Goal: Navigation & Orientation: Find specific page/section

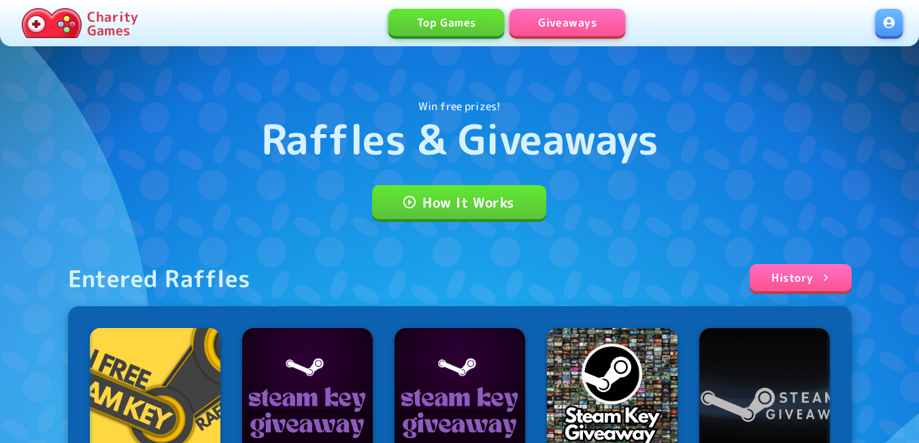
click at [884, 24] on link at bounding box center [889, 22] width 27 height 27
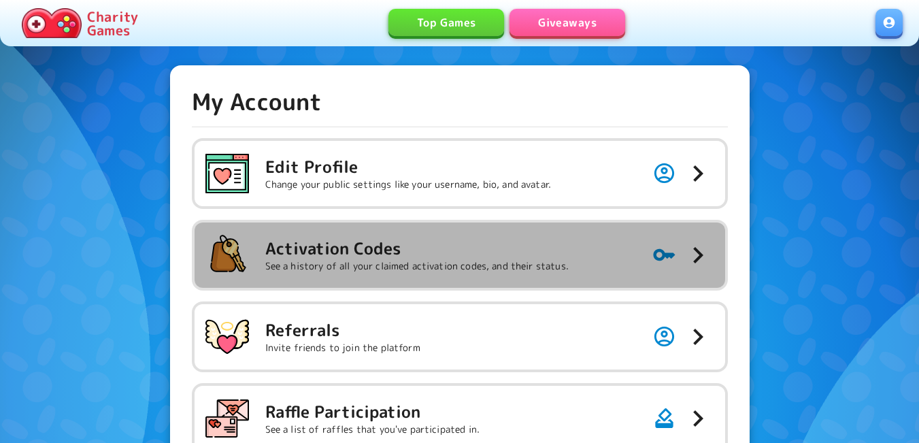
click at [447, 253] on h5 "Activation Codes" at bounding box center [416, 248] width 303 height 22
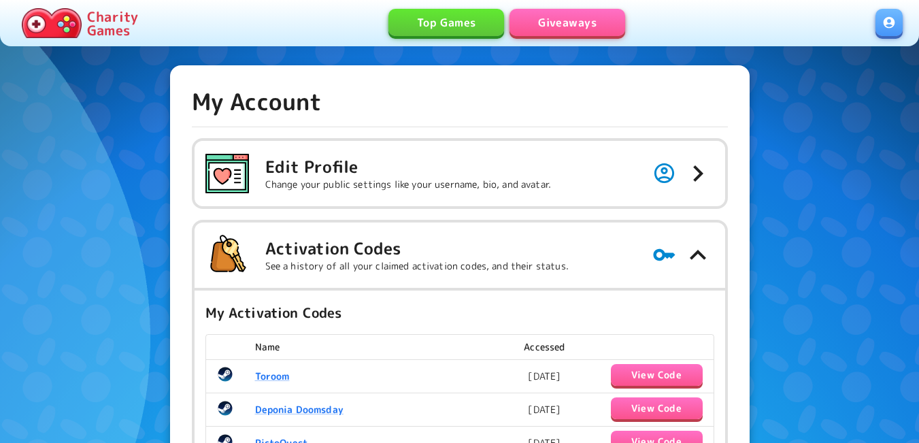
click at [575, 24] on link "Giveaways" at bounding box center [568, 22] width 116 height 27
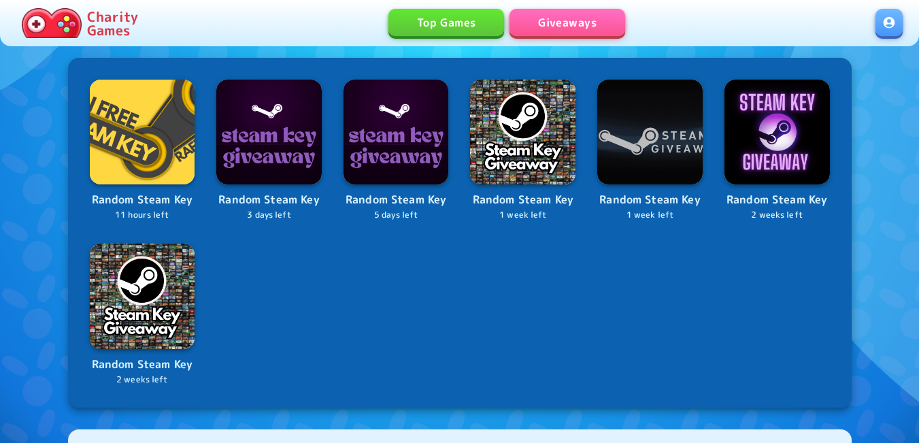
scroll to position [544, 0]
